Goal: Transaction & Acquisition: Purchase product/service

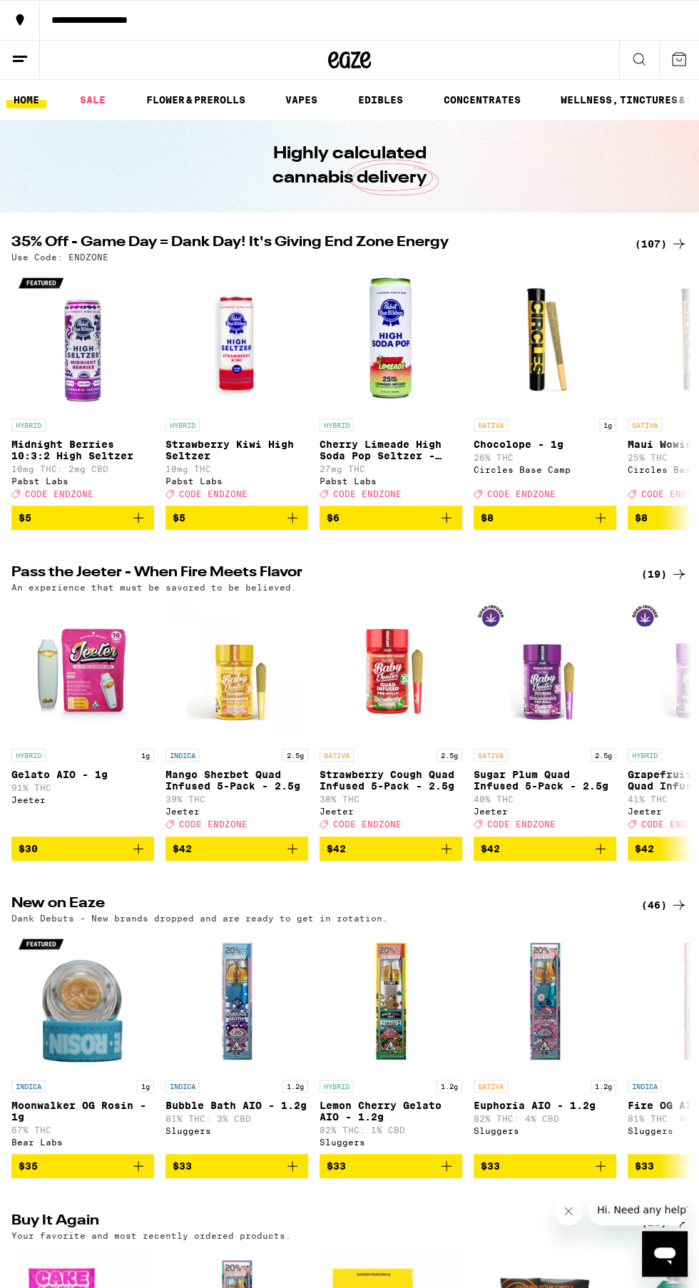
click at [152, 19] on div "**********" at bounding box center [369, 20] width 659 height 10
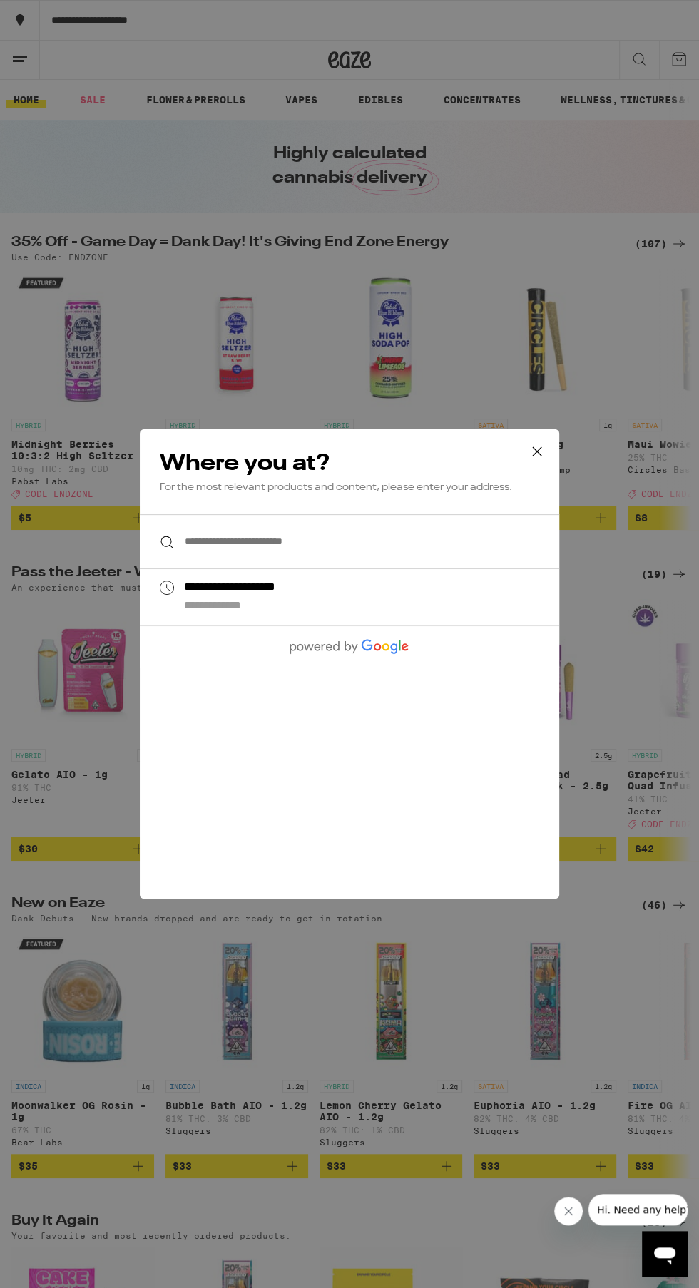
click at [443, 543] on input "**********" at bounding box center [349, 541] width 419 height 55
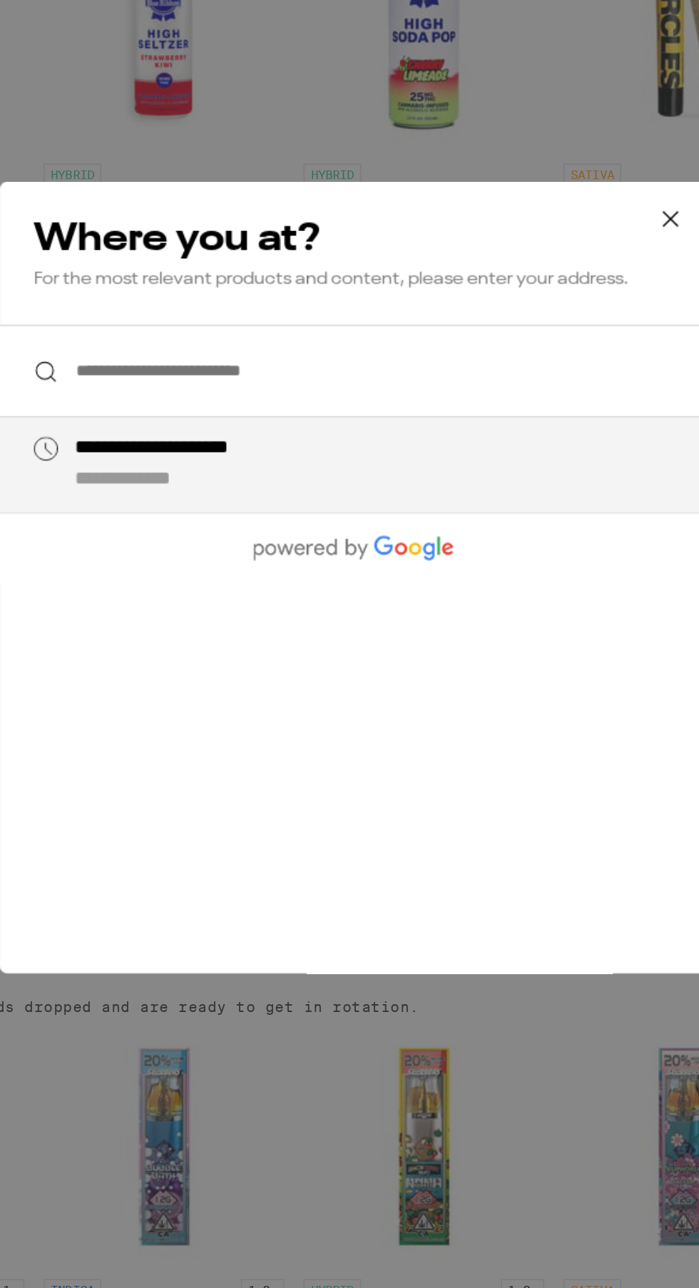
click at [549, 446] on button at bounding box center [537, 452] width 44 height 46
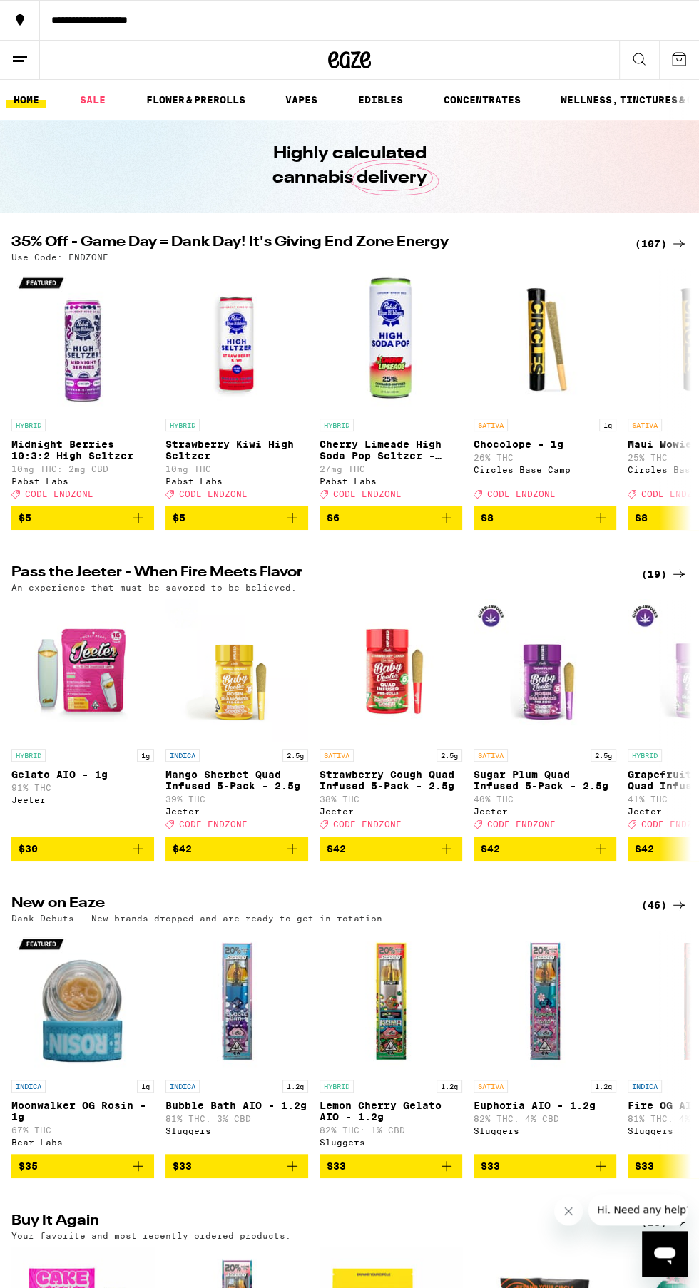
click at [688, 53] on button at bounding box center [679, 60] width 40 height 39
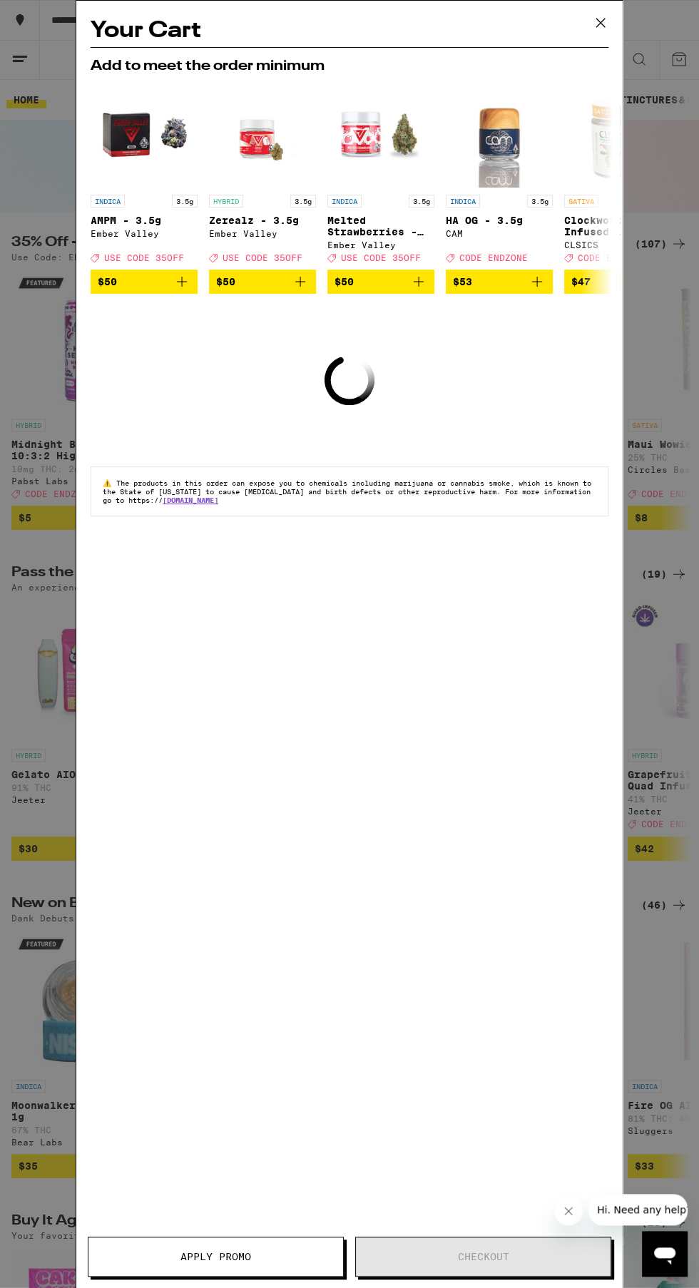
click at [598, 31] on icon at bounding box center [600, 22] width 21 height 21
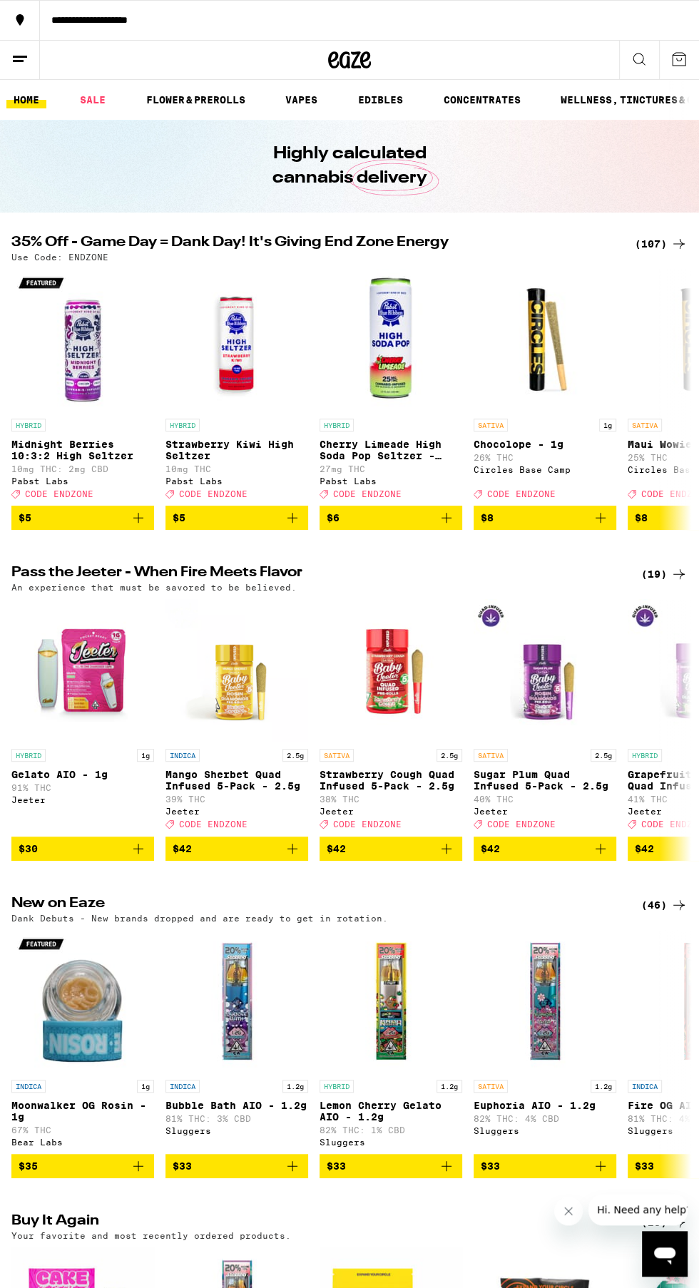
click at [649, 238] on div "(107)" at bounding box center [661, 243] width 53 height 17
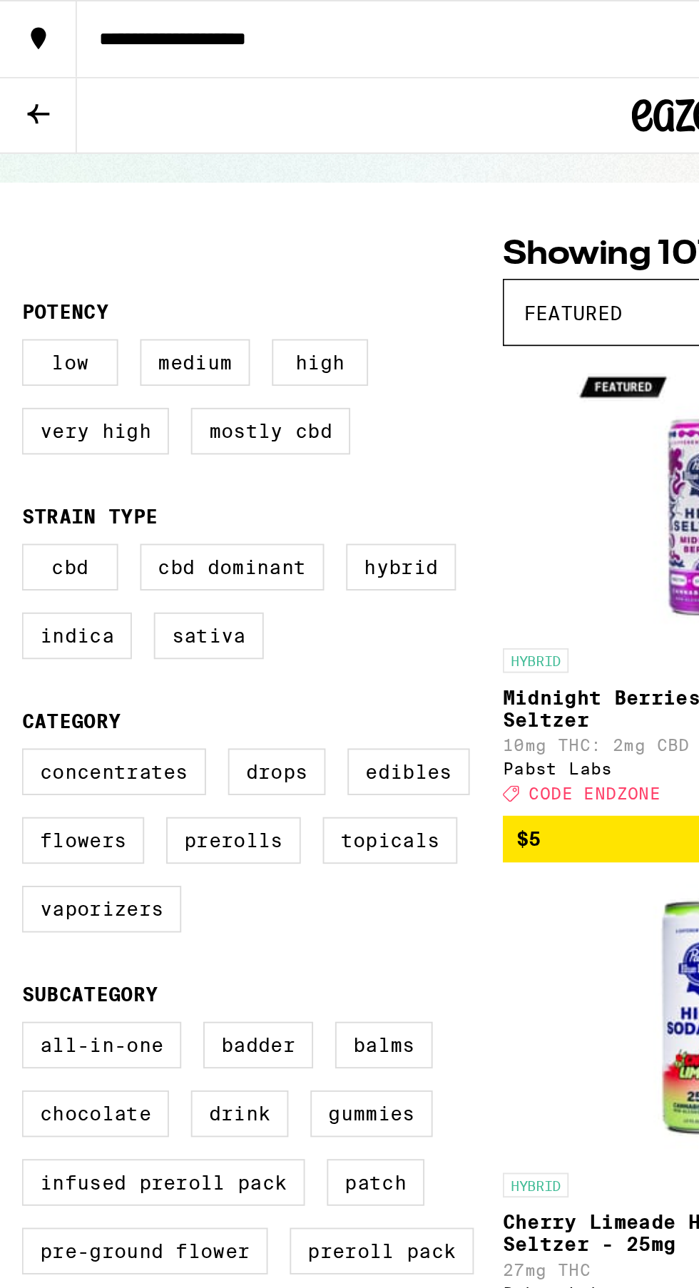
scroll to position [77, 0]
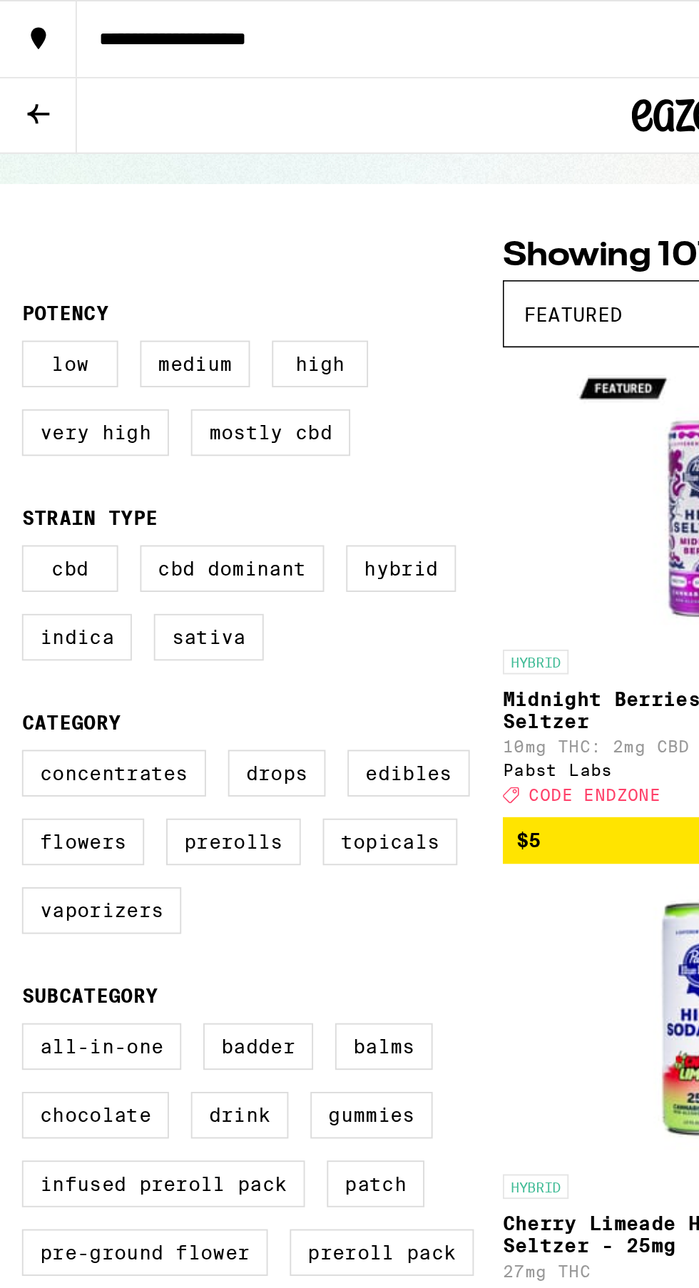
click at [74, 485] on label "Vaporizers" at bounding box center [52, 473] width 83 height 24
click at [15, 392] on input "Vaporizers" at bounding box center [14, 392] width 1 height 1
checkbox input "true"
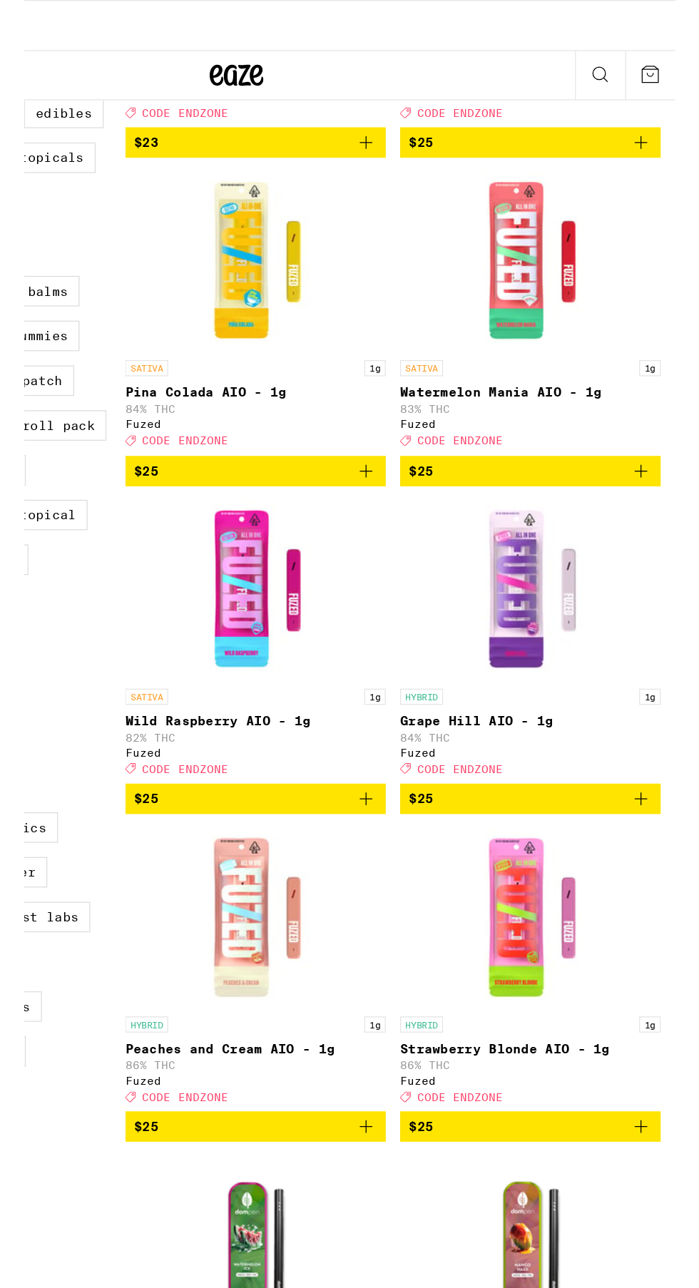
scroll to position [386, 0]
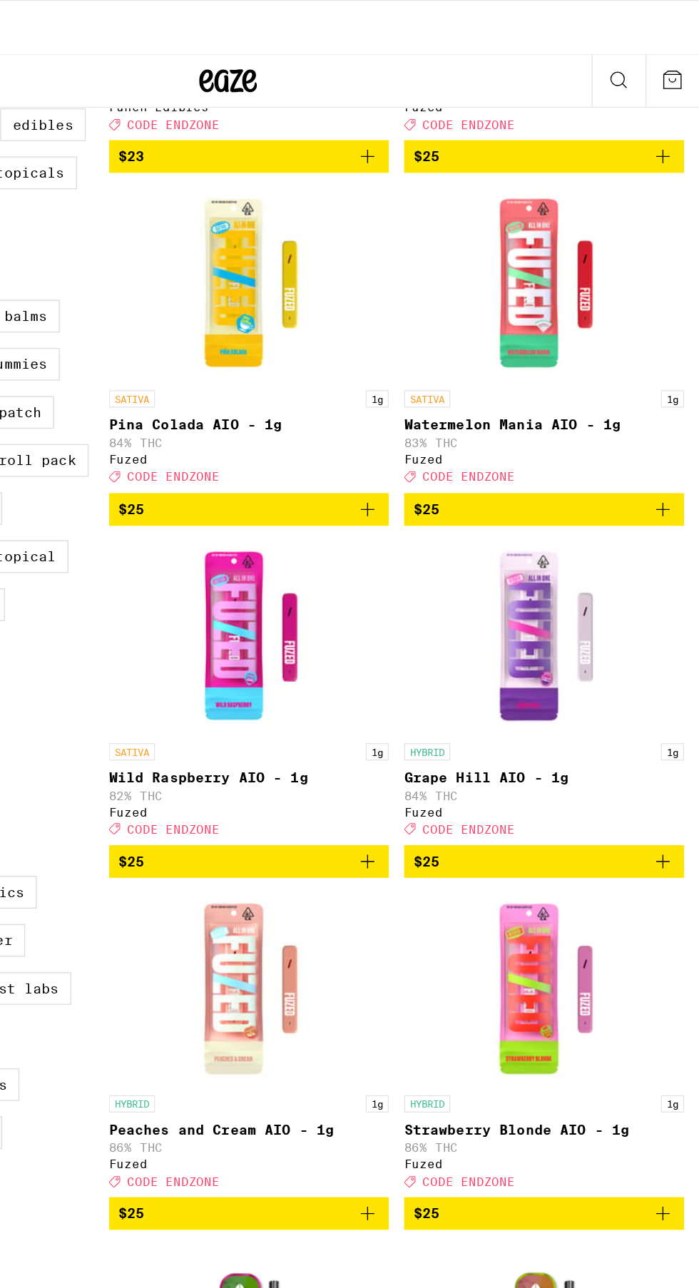
click at [451, 385] on icon "Add to bag" at bounding box center [452, 377] width 17 height 17
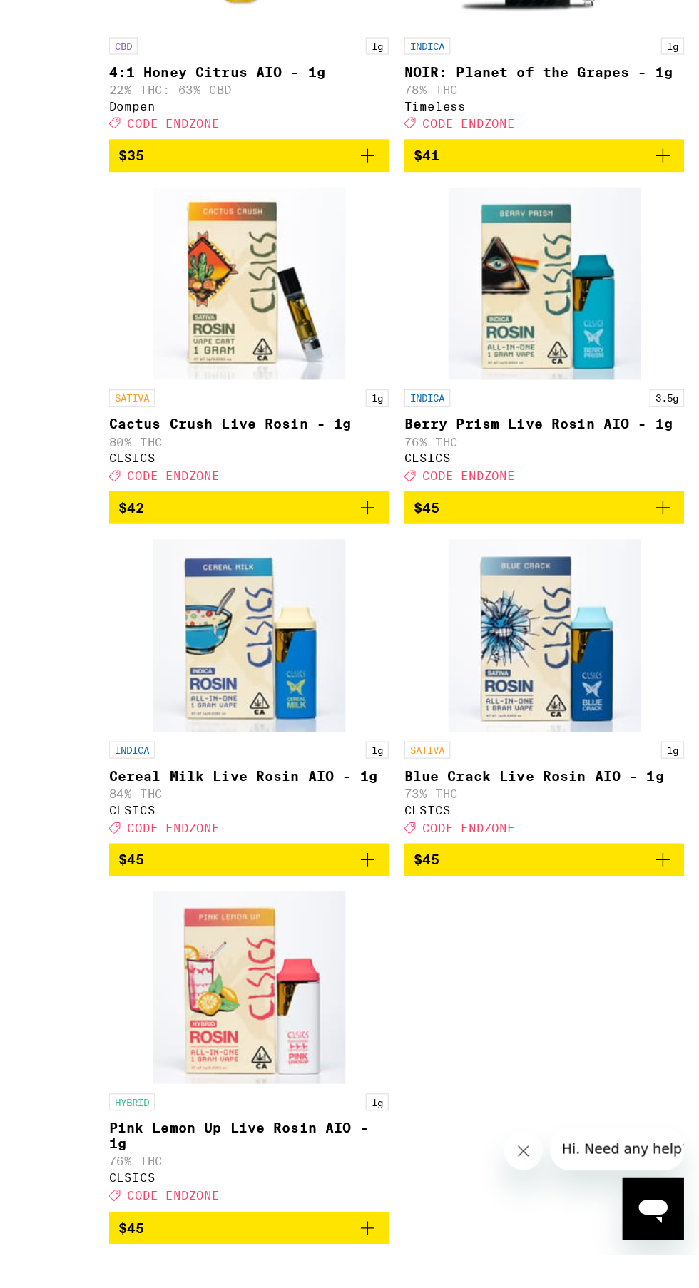
scroll to position [1875, 0]
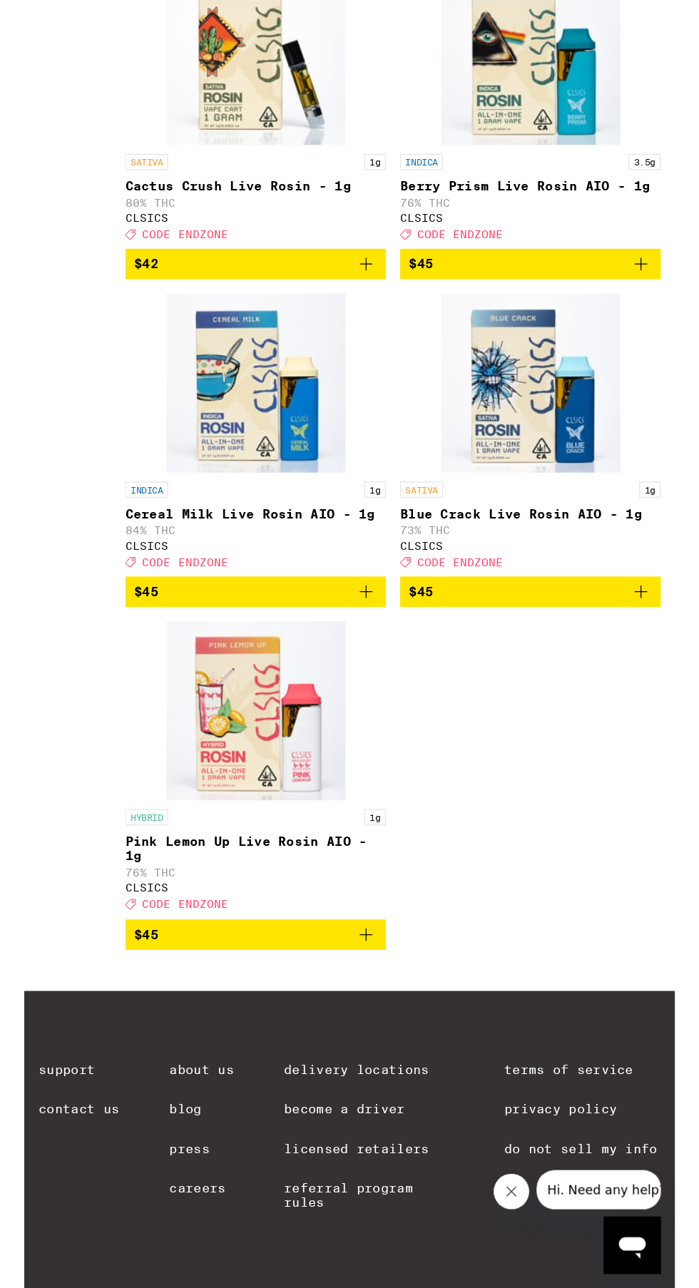
click at [670, 820] on icon "Add to bag" at bounding box center [671, 828] width 17 height 17
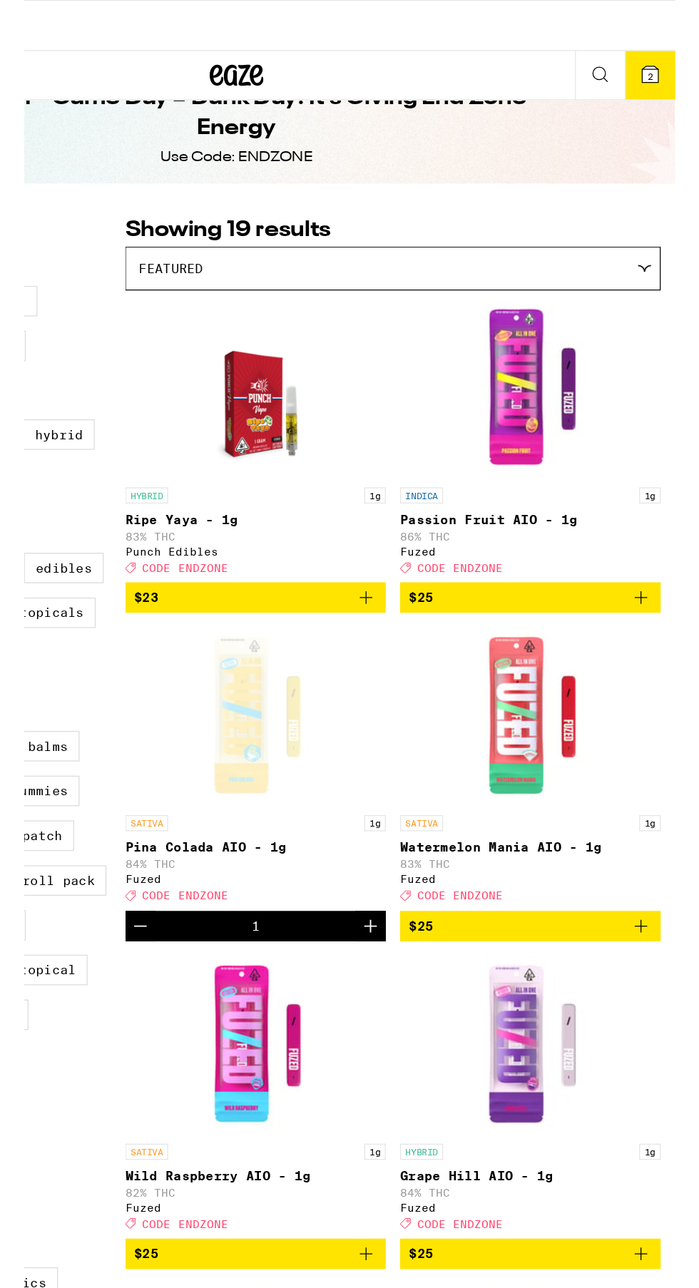
scroll to position [0, 0]
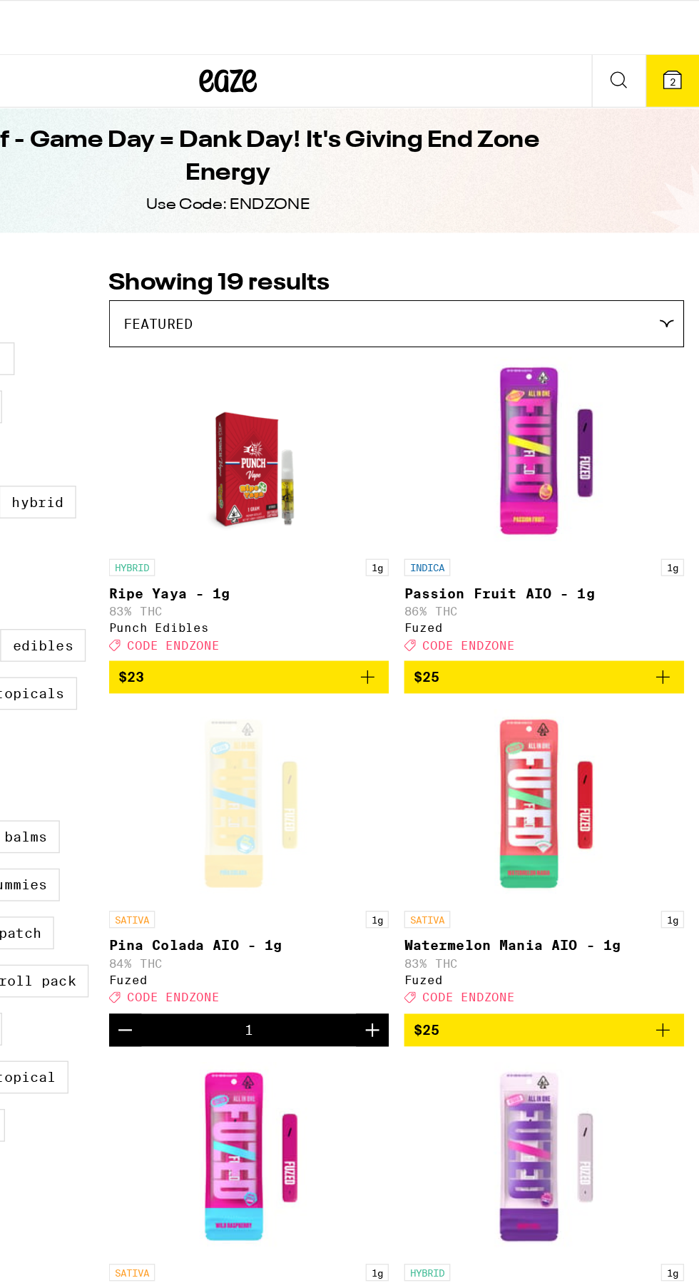
click at [679, 60] on span "2" at bounding box center [679, 60] width 4 height 9
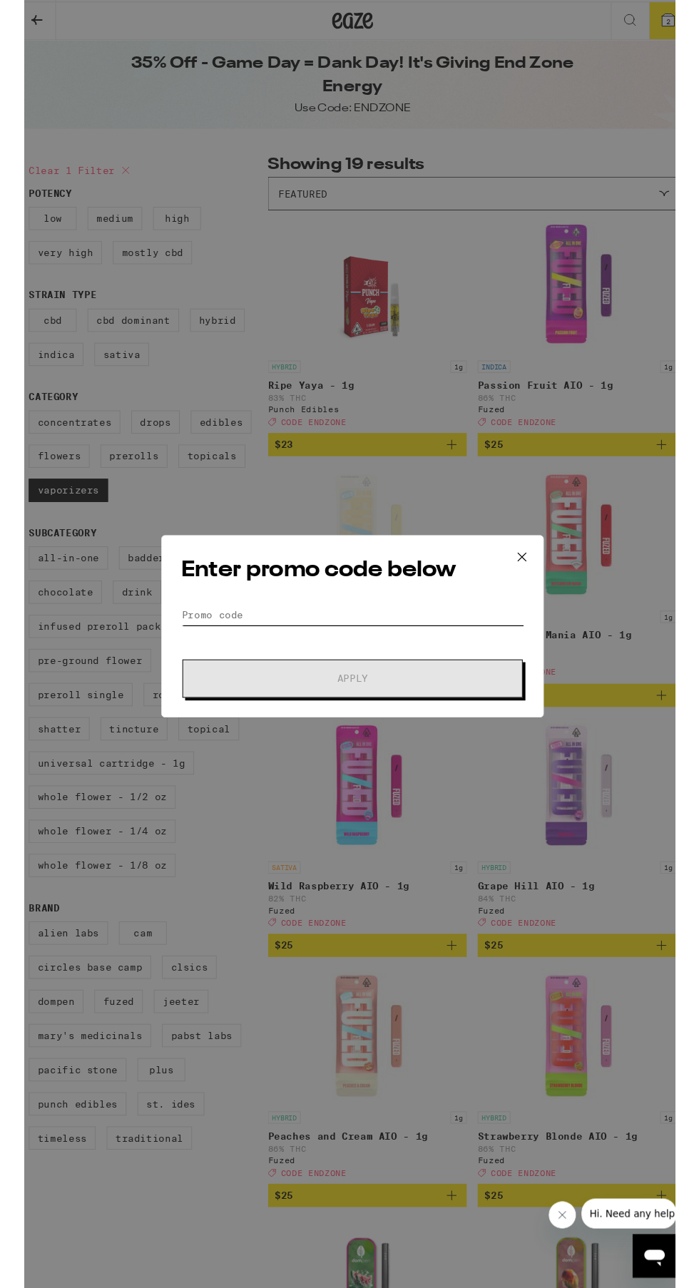
click at [434, 680] on input "Promo Code" at bounding box center [349, 680] width 358 height 21
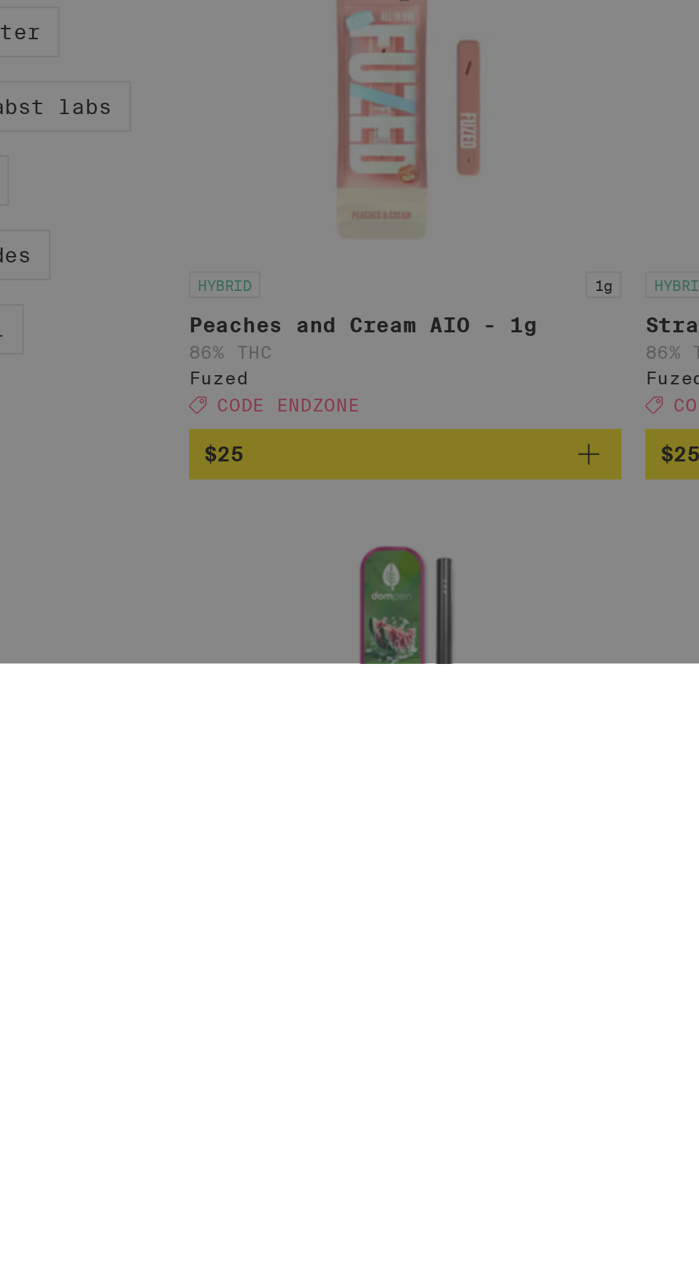
scroll to position [98, 0]
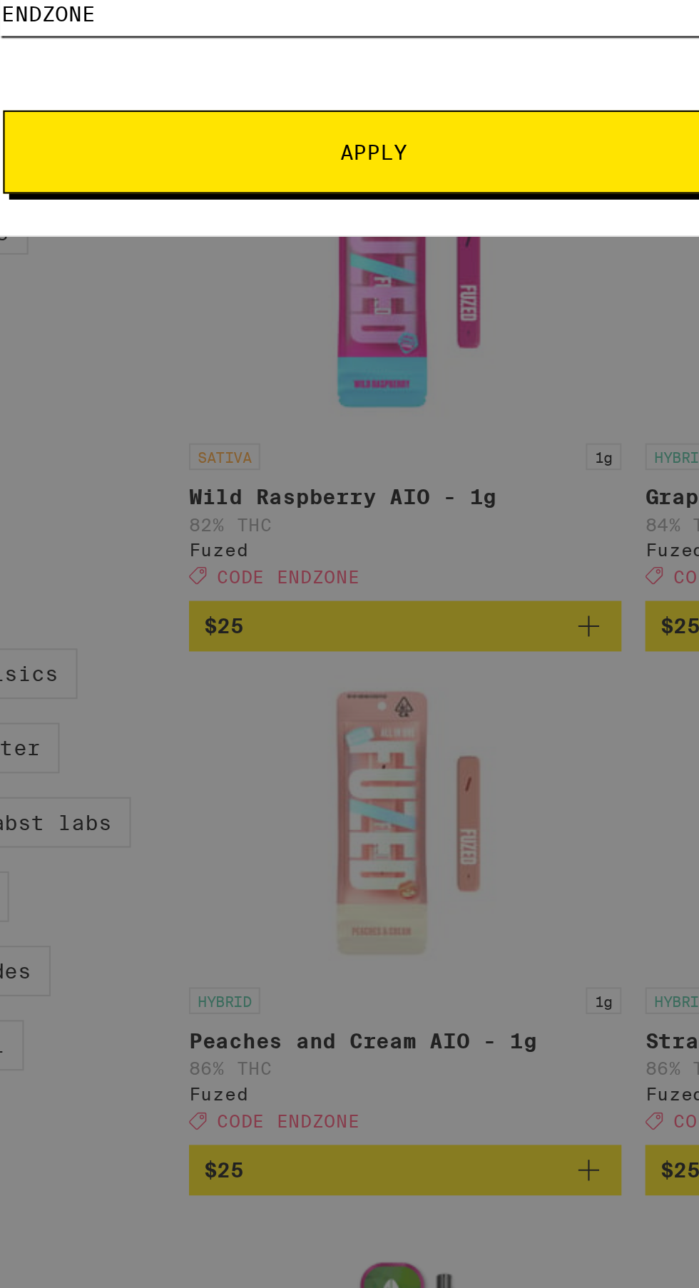
type input "Endzone"
click at [416, 695] on span "Apply" at bounding box center [349, 699] width 257 height 10
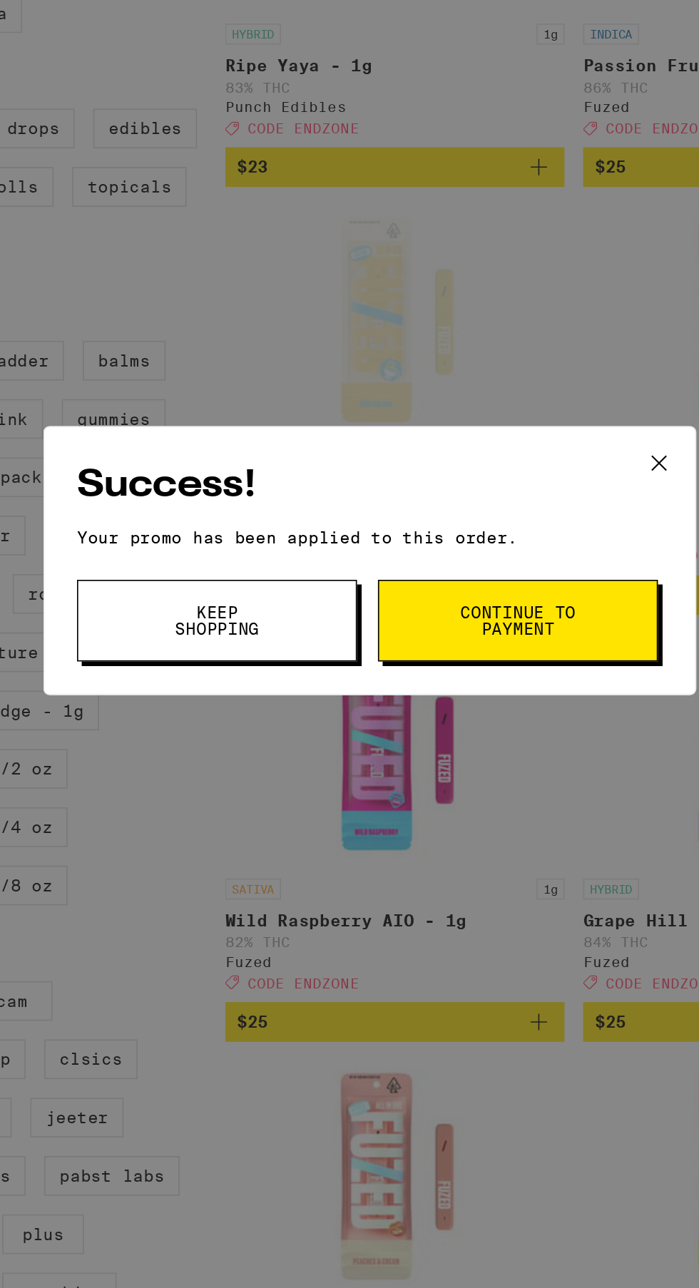
click at [479, 675] on button "Continue to payment" at bounding box center [440, 681] width 171 height 50
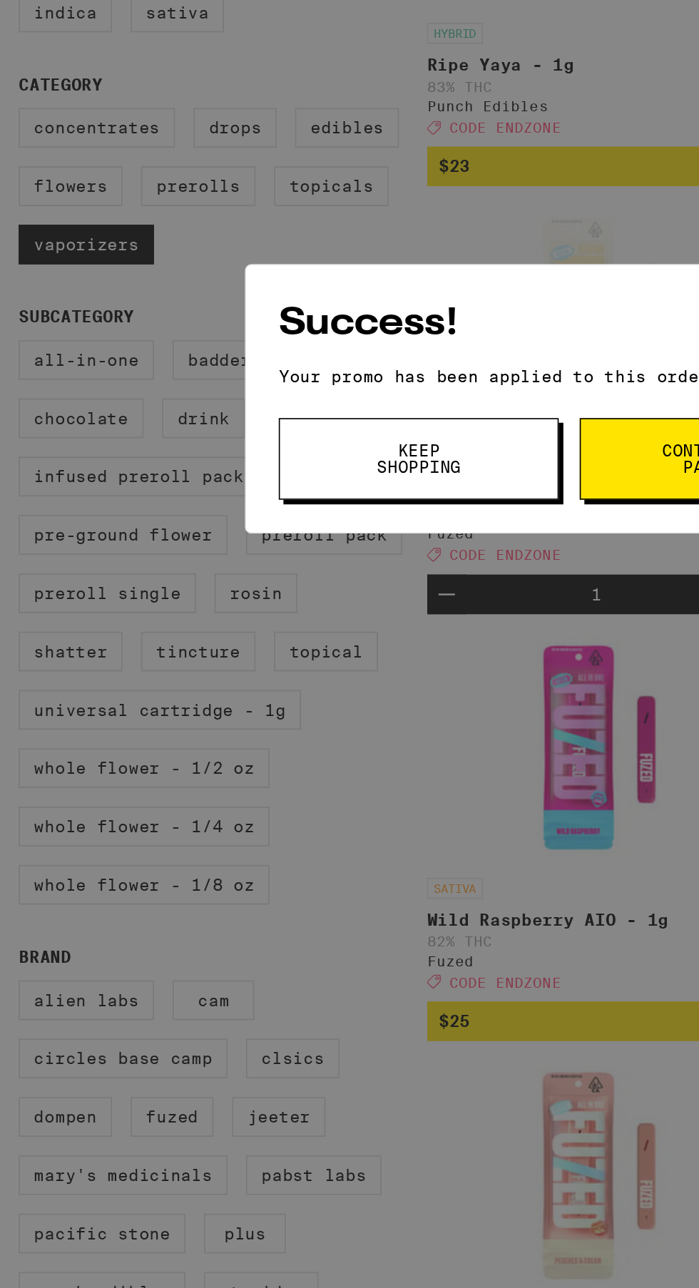
click at [400, 667] on button "Continue to payment" at bounding box center [440, 681] width 171 height 50
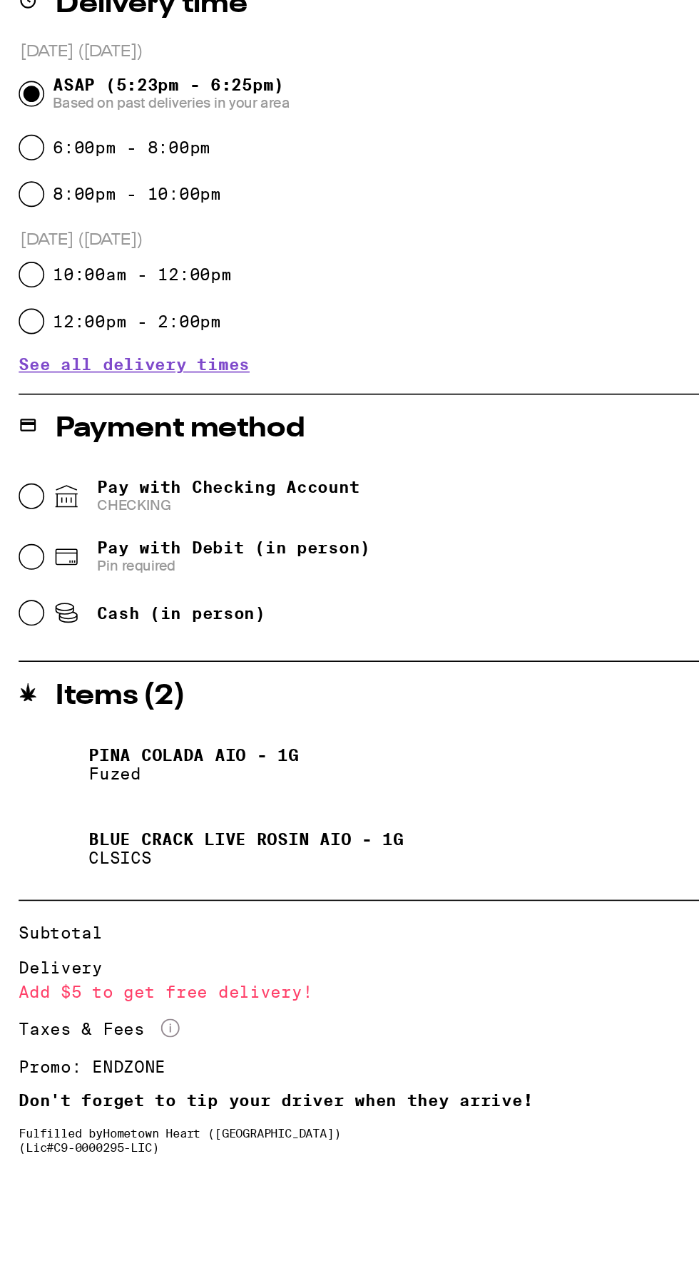
click at [40, 704] on icon at bounding box center [40, 703] width 17 height 17
click at [26, 704] on input "Pay with Checking Account CHECKING" at bounding box center [19, 704] width 14 height 14
radio input "true"
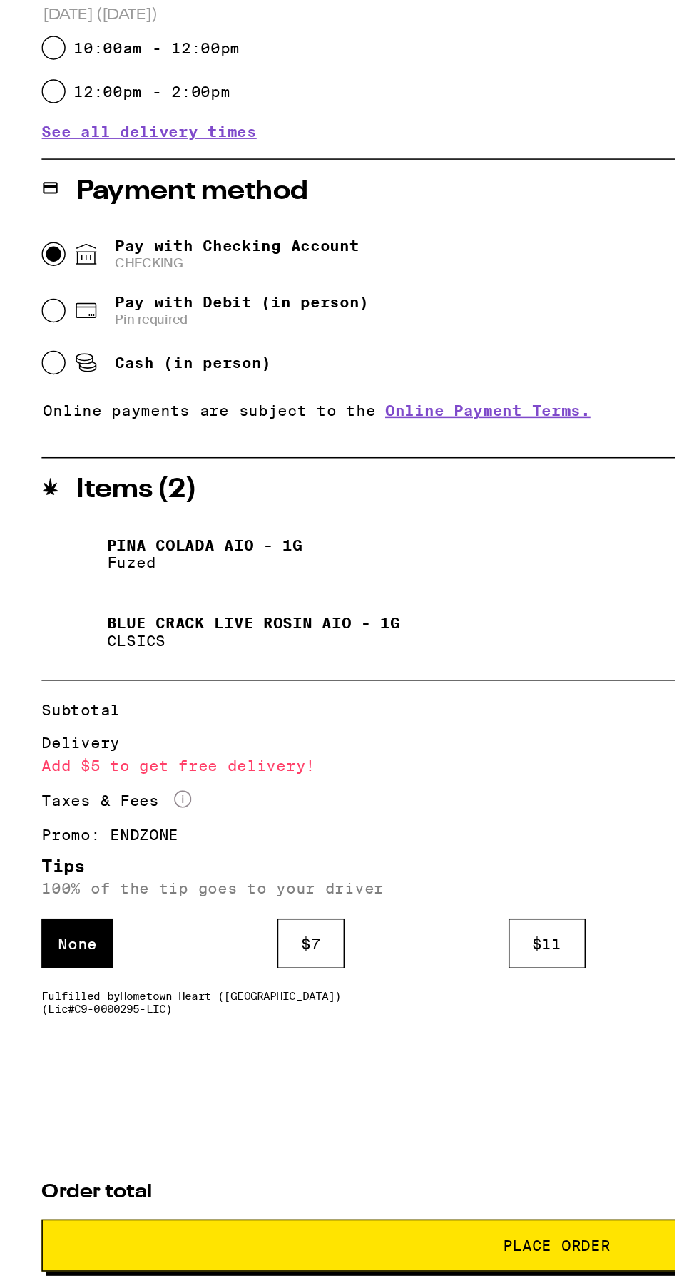
click at [351, 1162] on div "$ 11" at bounding box center [343, 1157] width 51 height 33
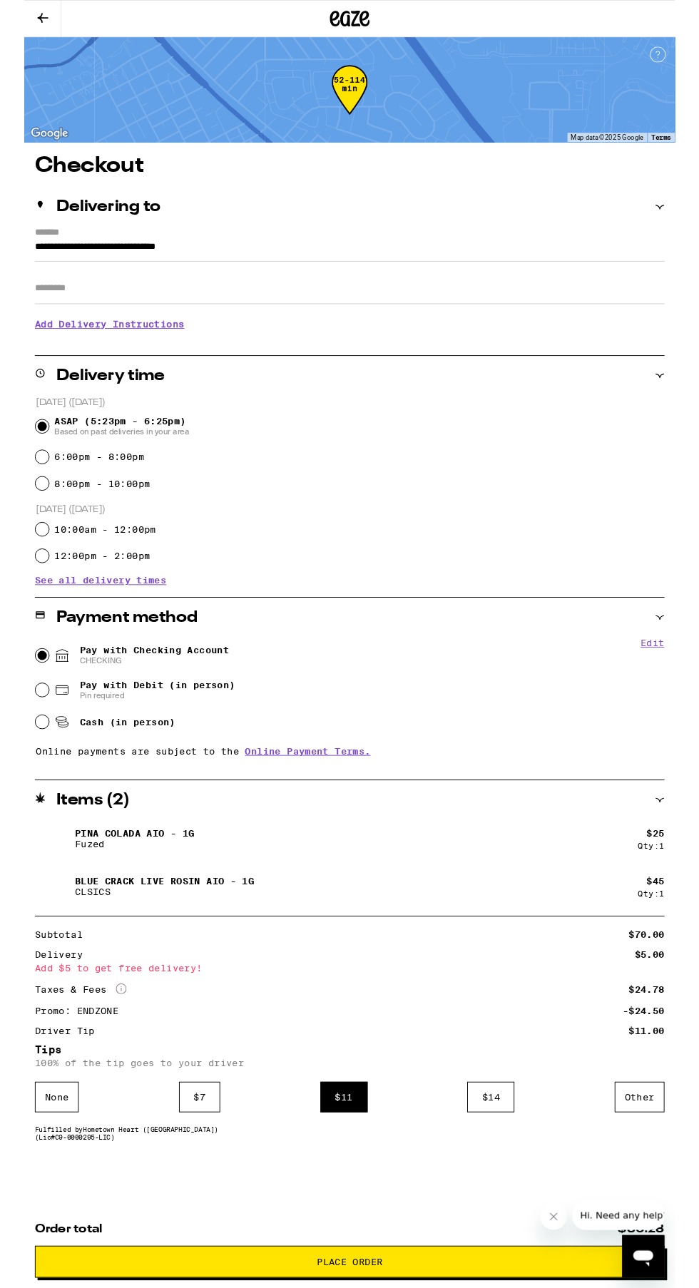
click at [551, 1229] on button "Close message from company" at bounding box center [554, 1217] width 29 height 29
click at [554, 312] on input "Apt/Suite" at bounding box center [349, 309] width 676 height 34
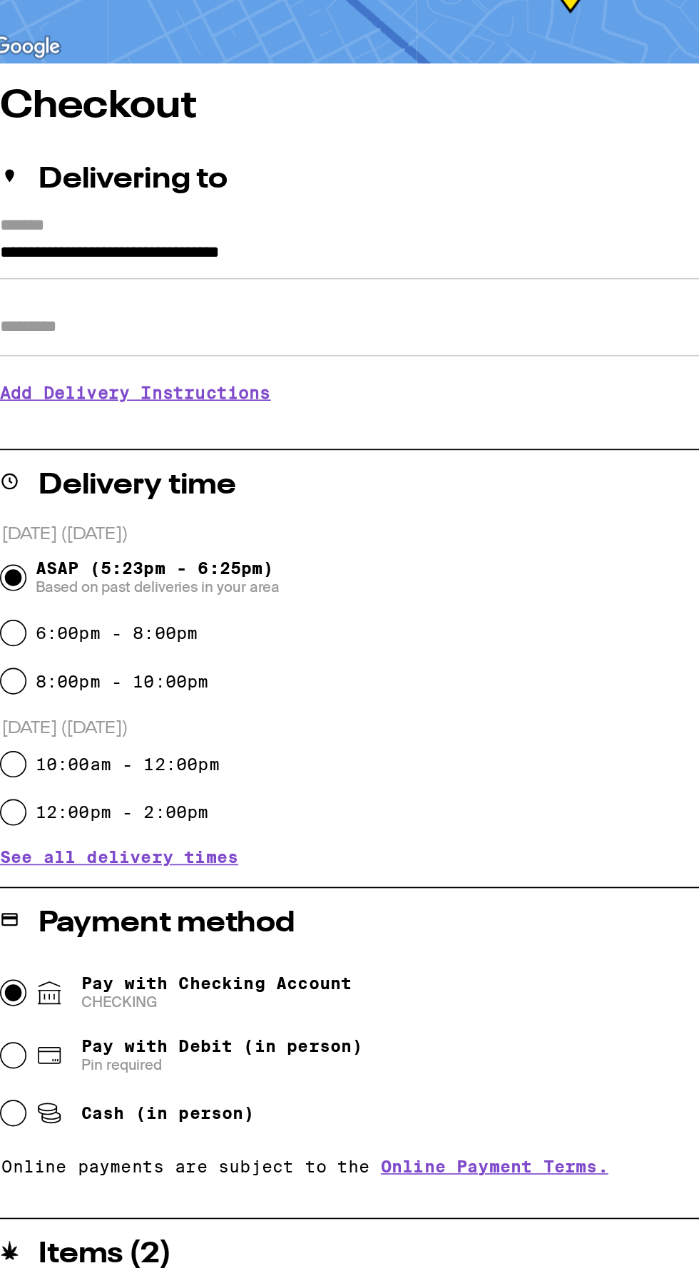
type input "***"
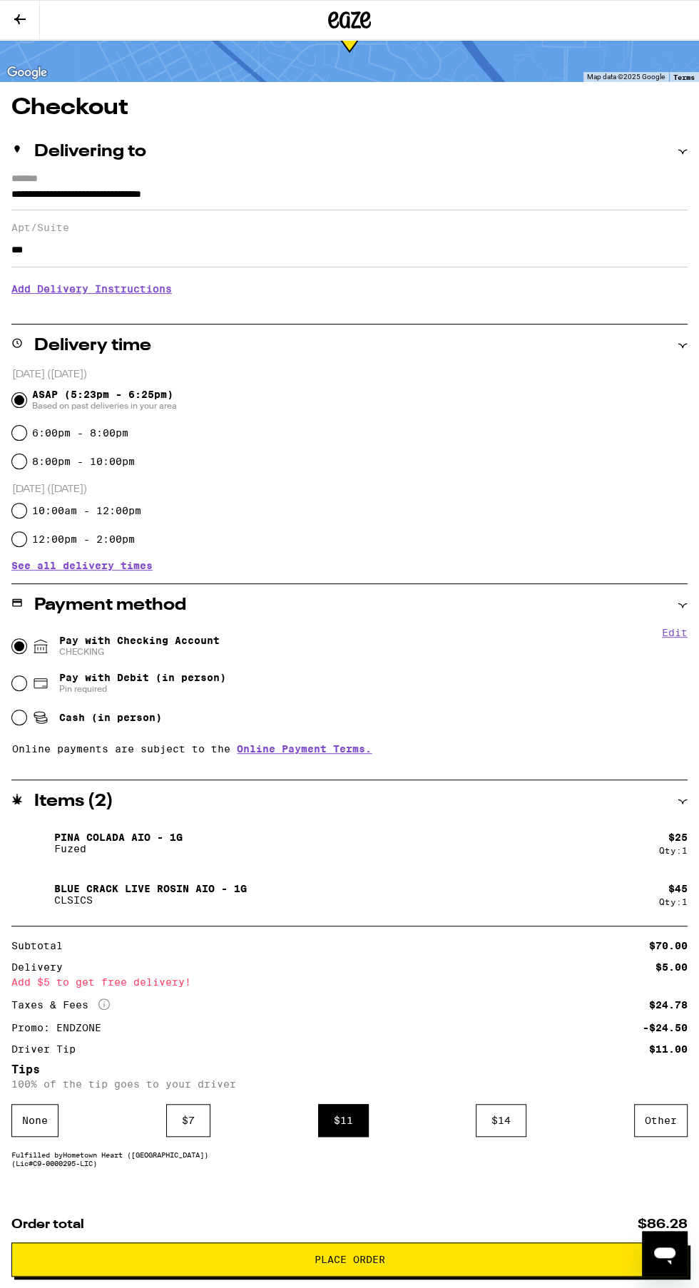
scroll to position [107, 0]
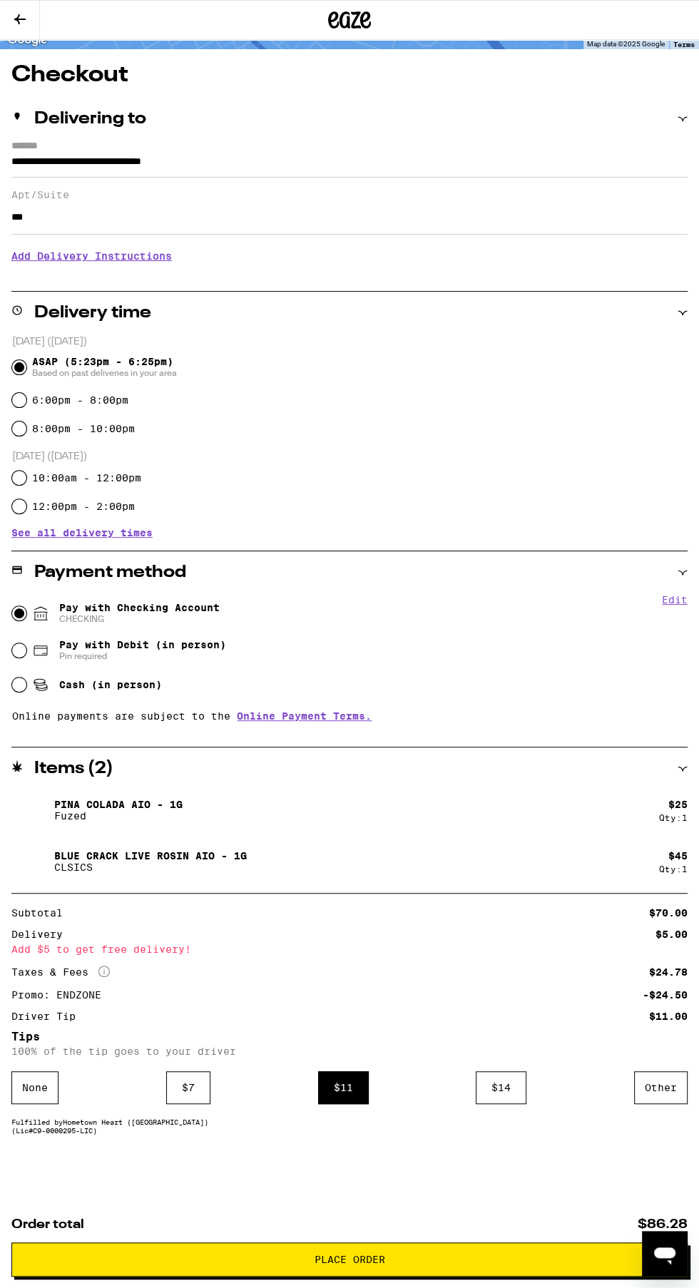
click at [422, 1258] on span "Place Order" at bounding box center [350, 1260] width 652 height 10
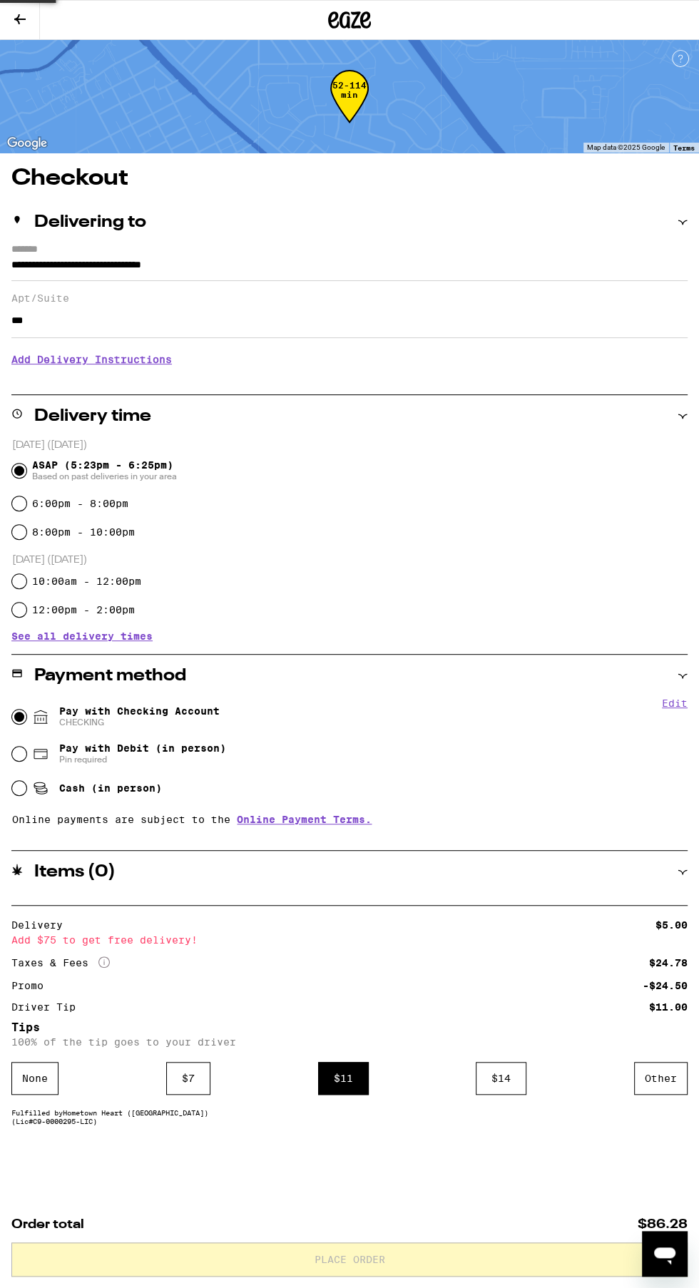
scroll to position [0, 0]
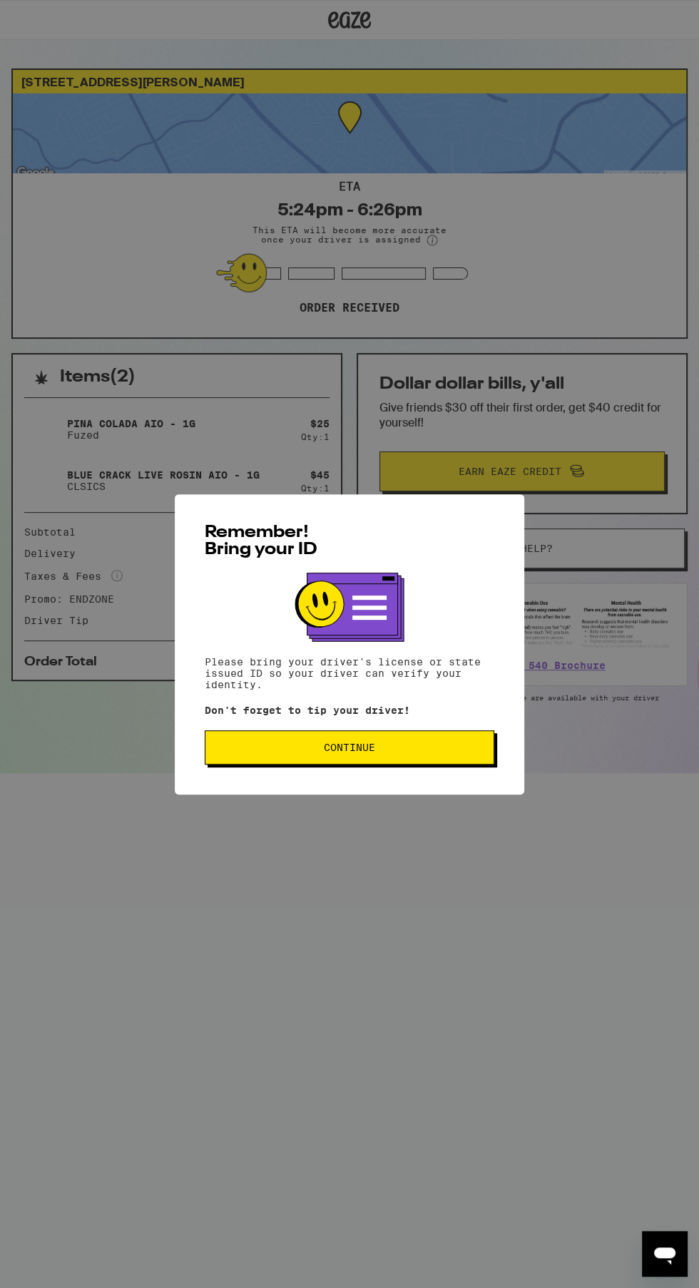
click at [434, 748] on span "Continue" at bounding box center [349, 748] width 265 height 10
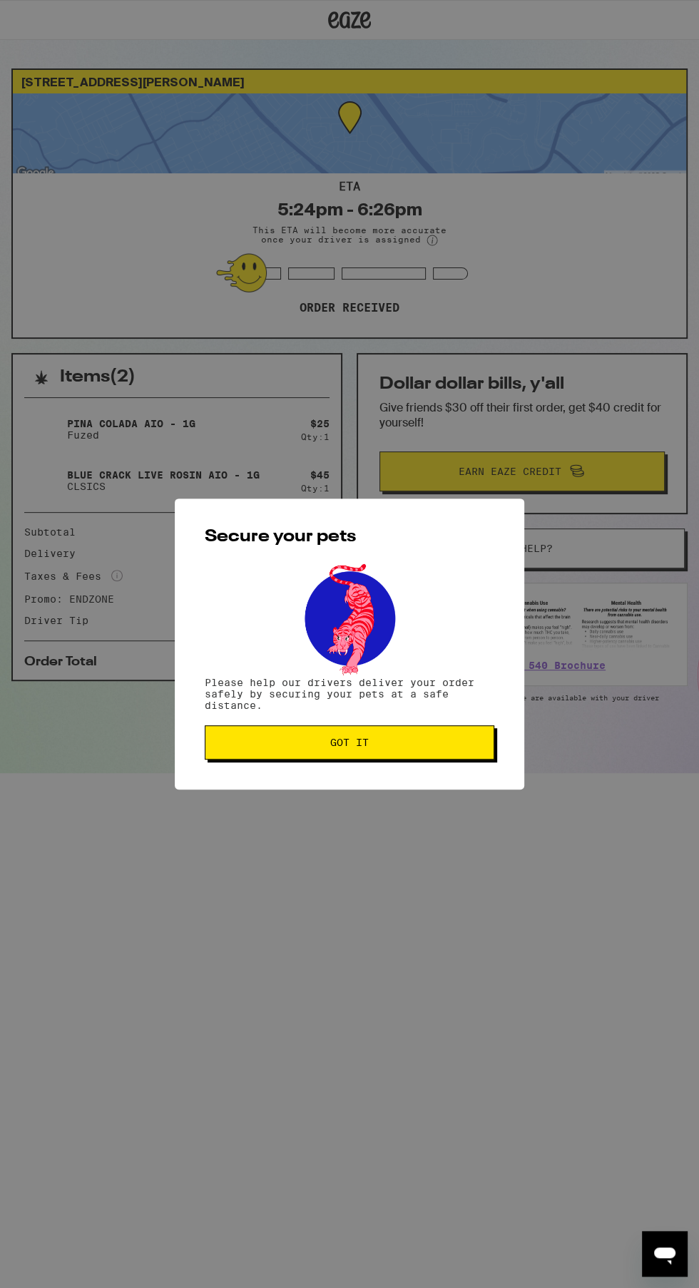
click at [459, 738] on button "Got it" at bounding box center [350, 742] width 290 height 34
